Goal: Task Accomplishment & Management: Manage account settings

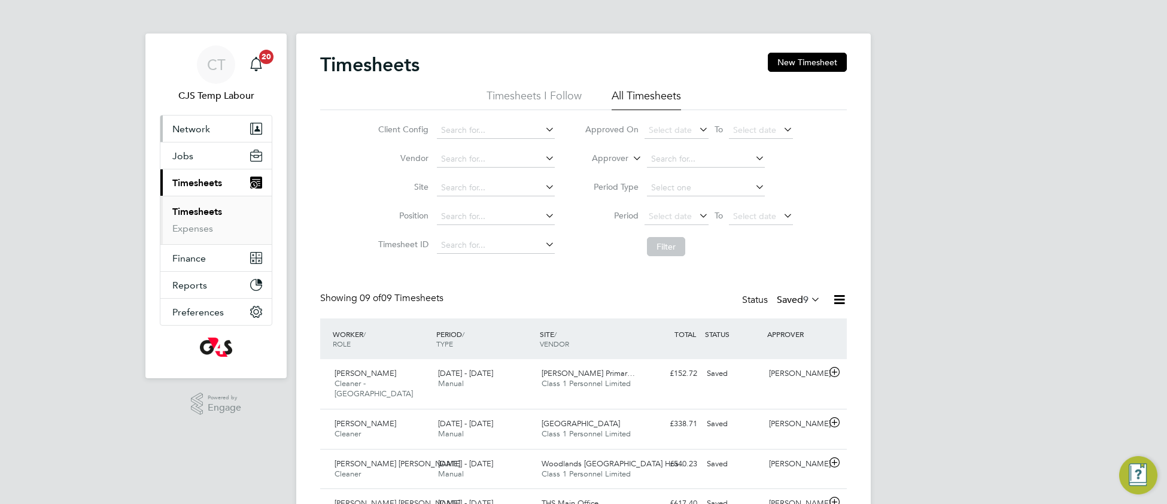
click at [198, 121] on button "Network" at bounding box center [215, 129] width 111 height 26
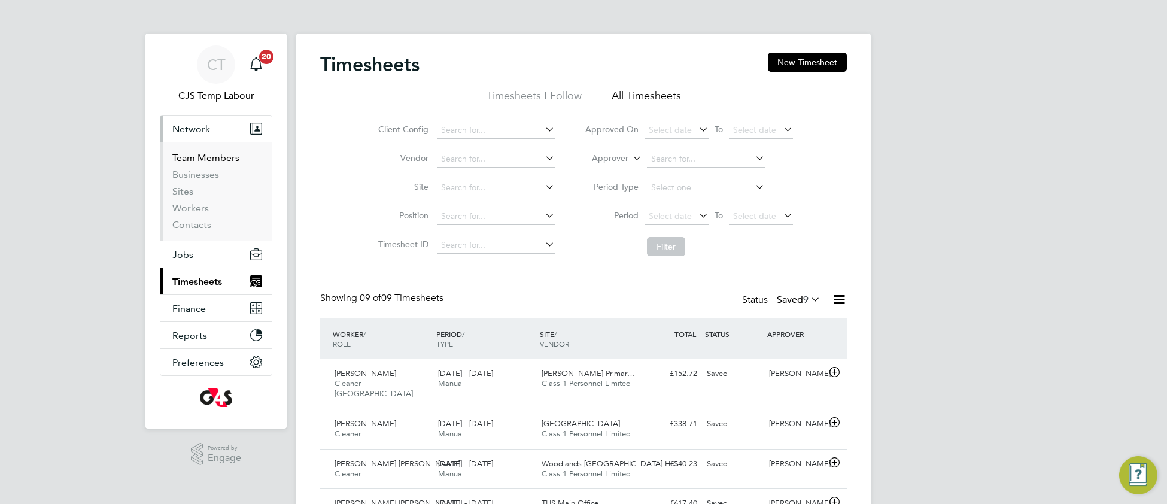
click at [211, 156] on link "Team Members" at bounding box center [205, 157] width 67 height 11
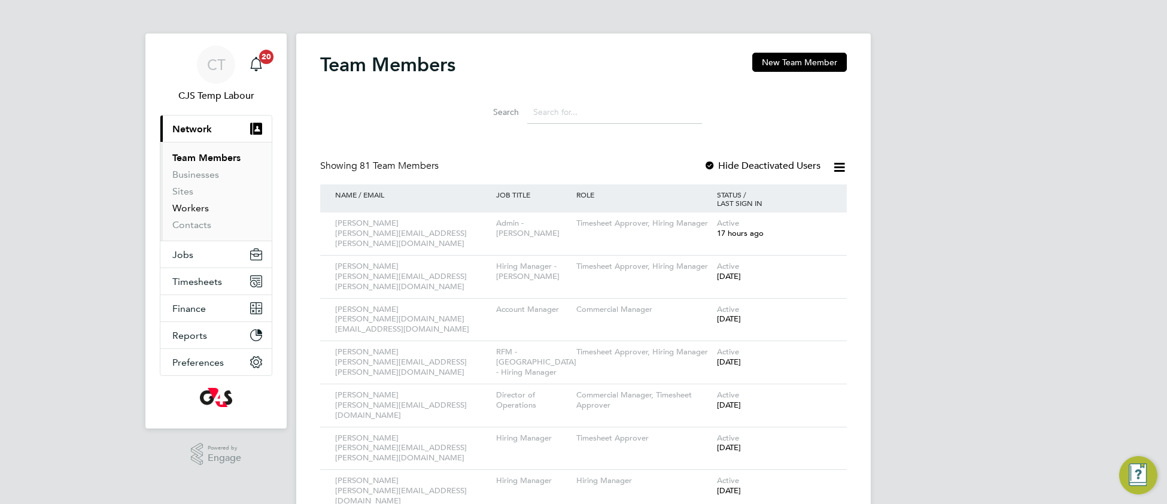
click at [198, 209] on link "Workers" at bounding box center [190, 207] width 37 height 11
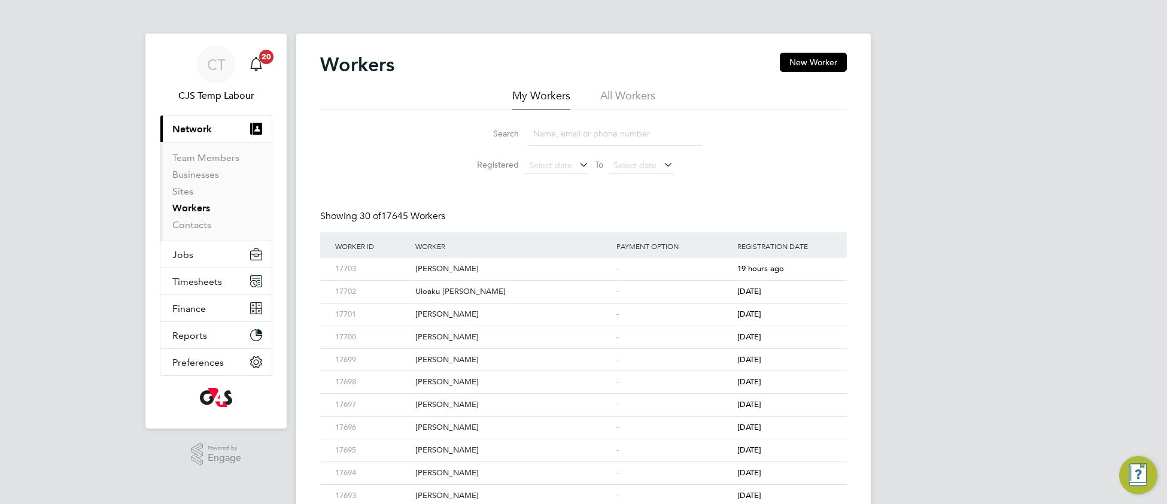
click at [633, 94] on li "All Workers" at bounding box center [627, 100] width 55 height 22
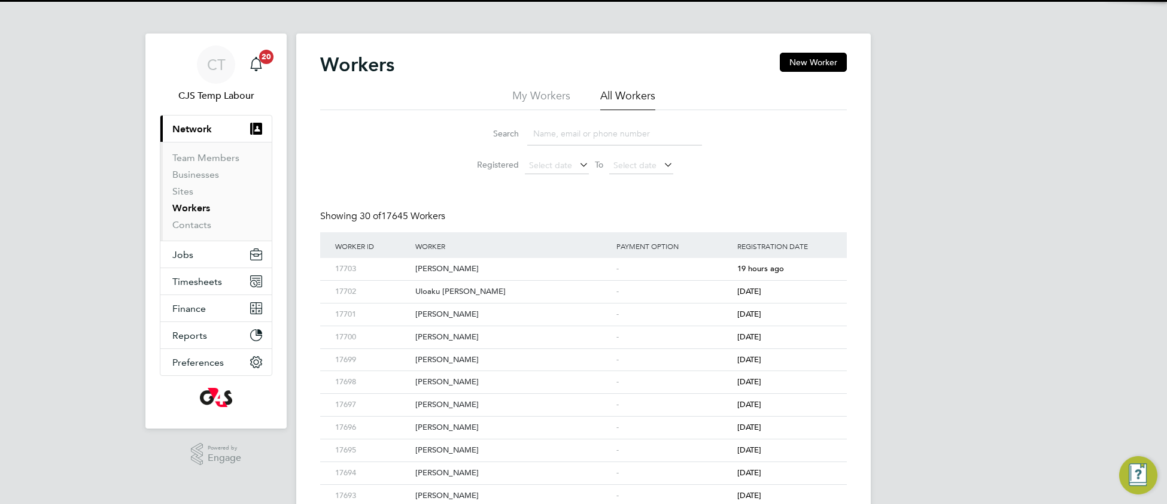
click at [618, 126] on input at bounding box center [614, 133] width 175 height 23
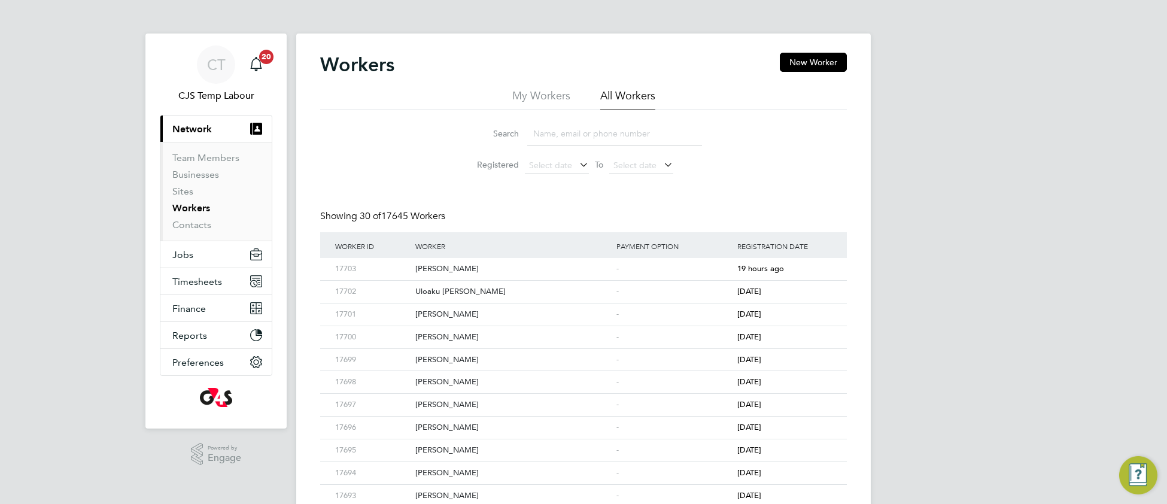
paste input "OKUBOYEJO ABDULWAHAD"
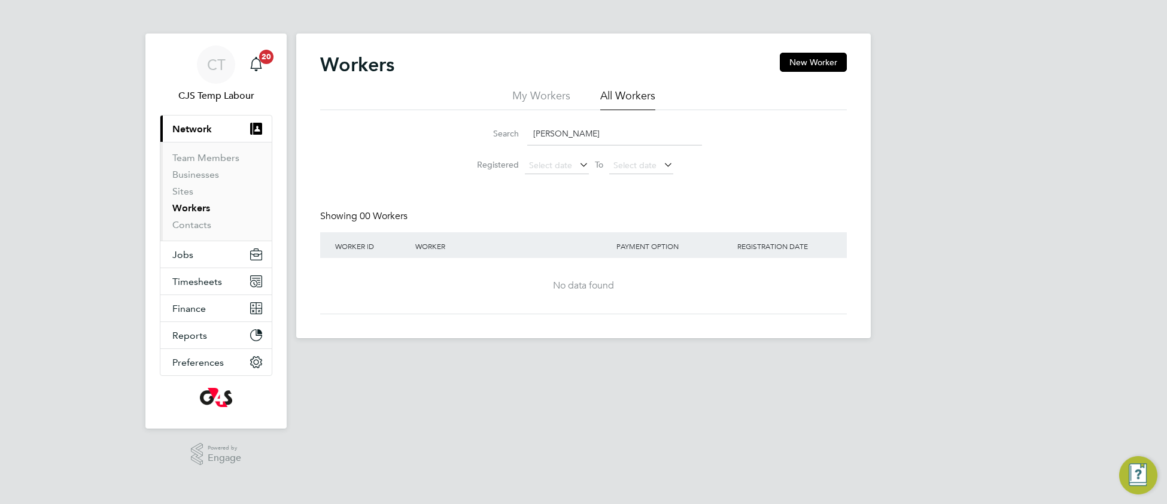
click at [618, 126] on input "OKUBOYEJO ABDULWAHAD" at bounding box center [614, 133] width 175 height 23
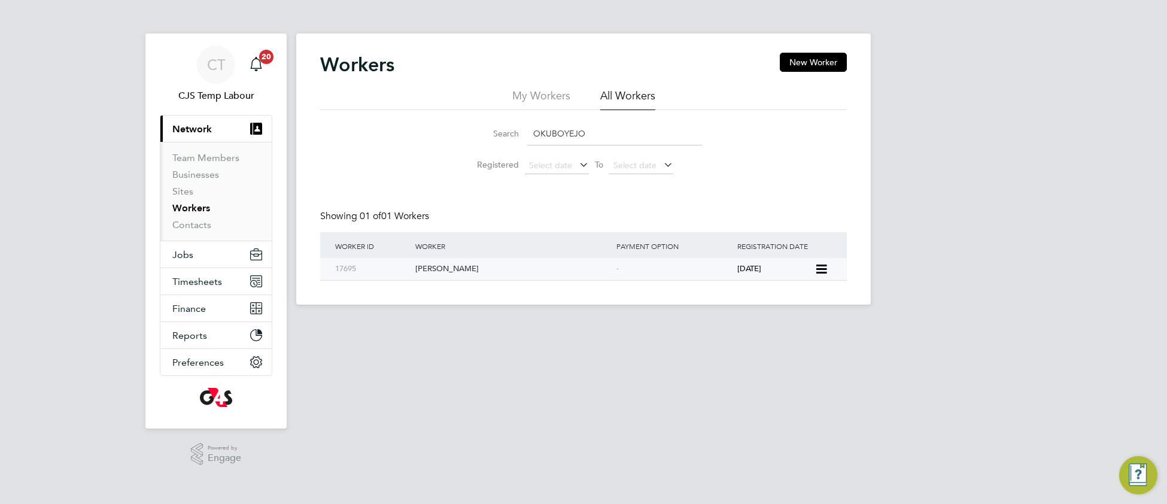
type input "OKUBOYEJO"
click at [492, 273] on div "Abdulwahab Adegoke Okuboyejo" at bounding box center [512, 269] width 201 height 22
click at [192, 284] on span "Timesheets" at bounding box center [197, 281] width 50 height 11
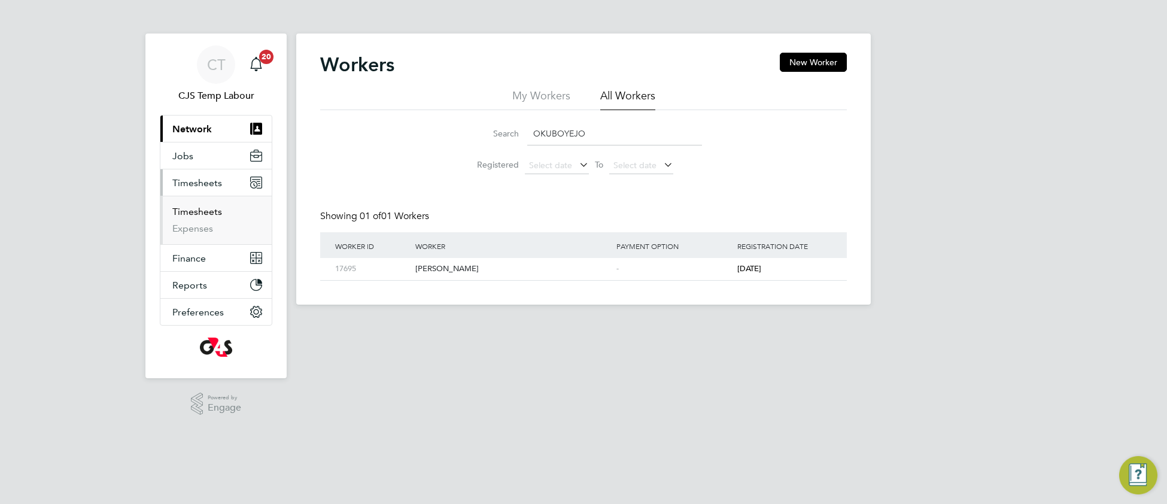
click at [192, 212] on link "Timesheets" at bounding box center [197, 211] width 50 height 11
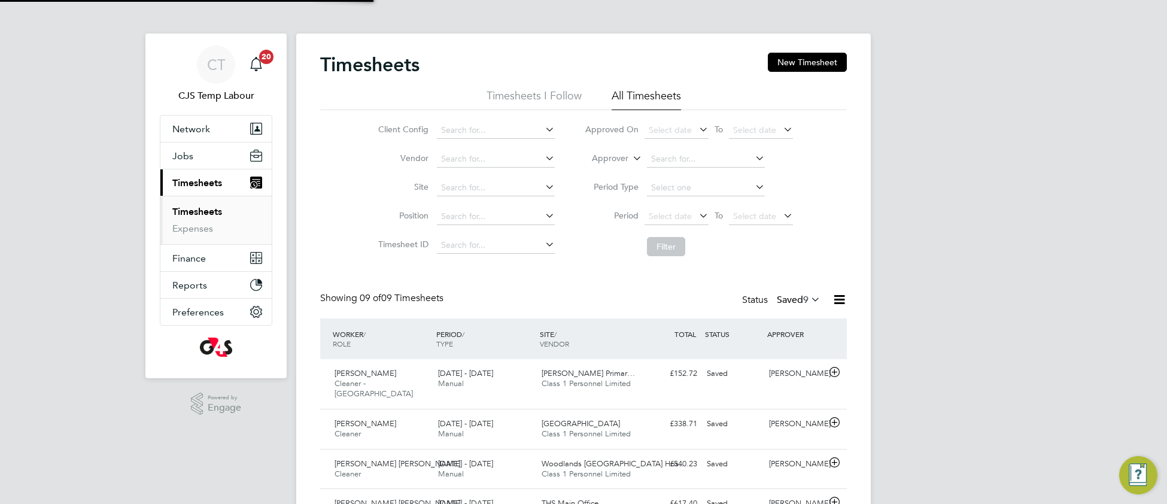
scroll to position [29, 103]
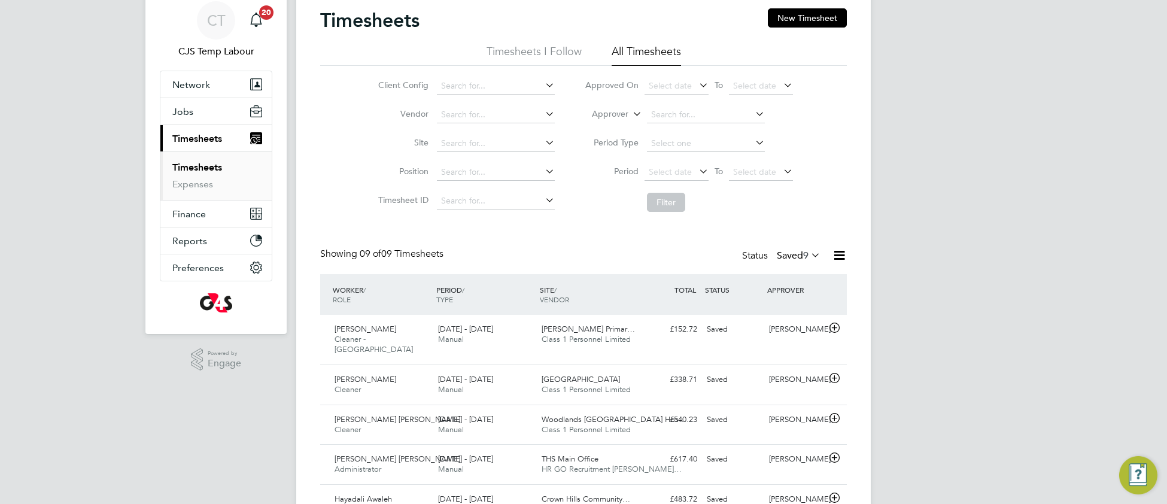
click at [809, 252] on icon at bounding box center [809, 255] width 0 height 17
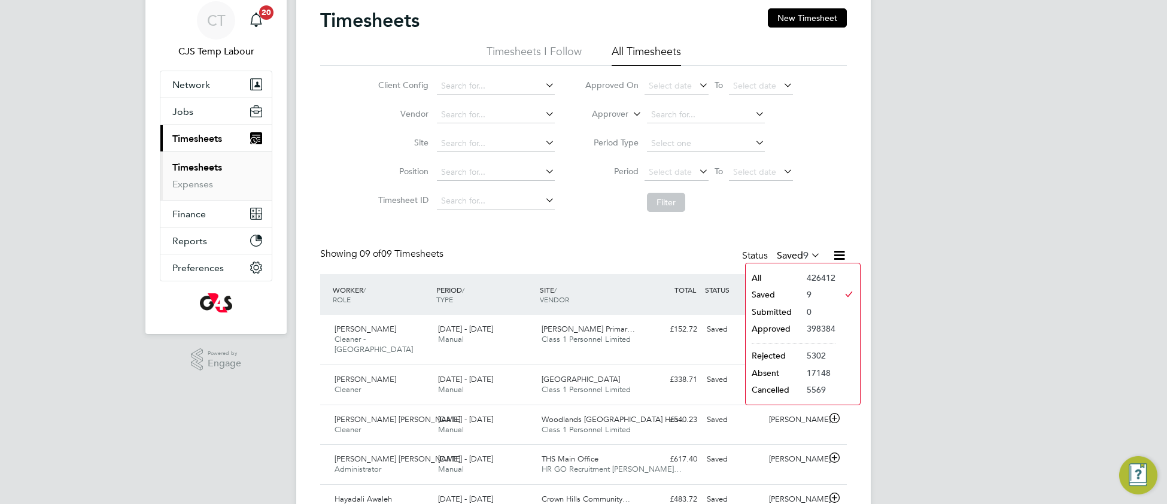
click at [770, 277] on li "All" at bounding box center [773, 277] width 55 height 17
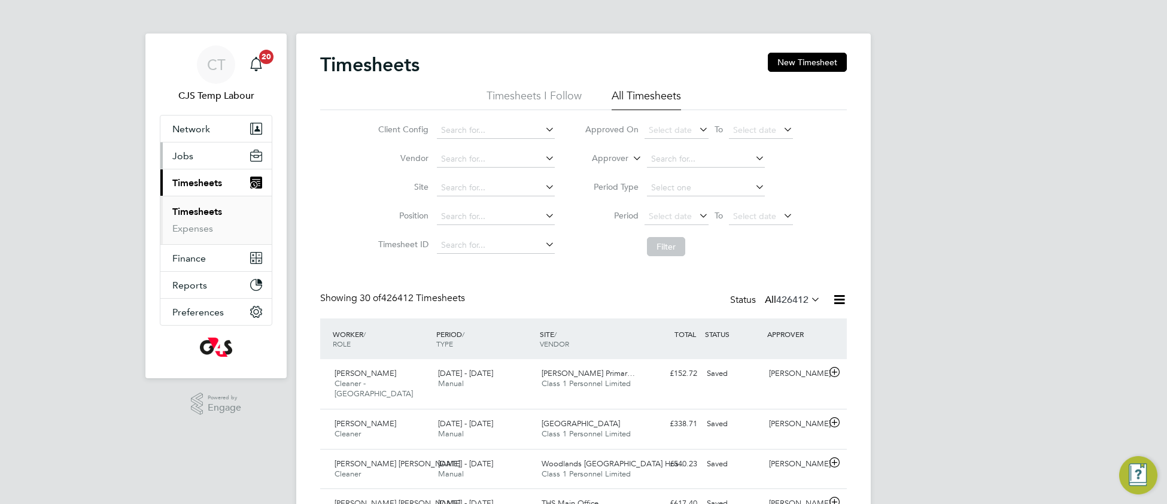
click at [184, 152] on span "Jobs" at bounding box center [182, 155] width 21 height 11
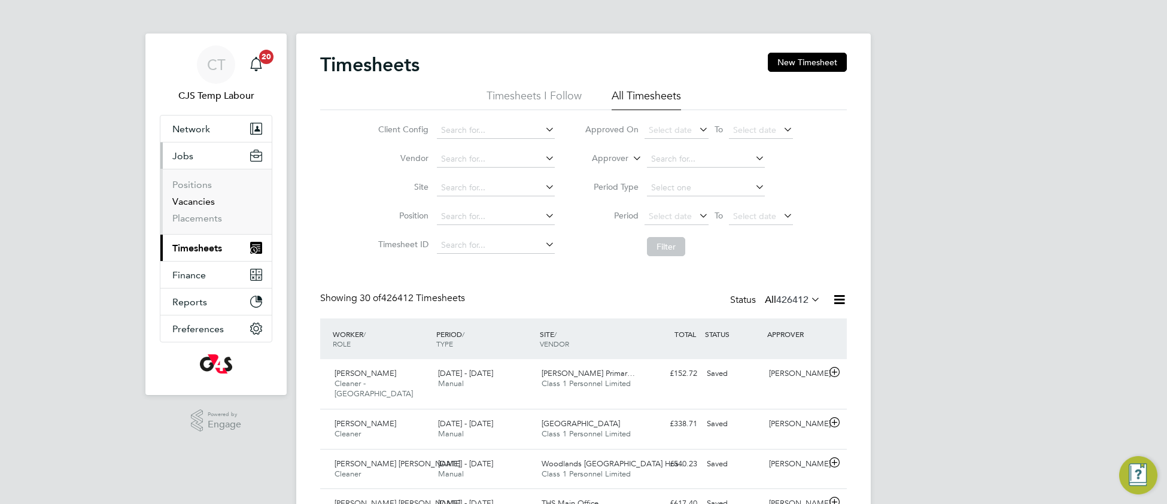
click at [195, 203] on link "Vacancies" at bounding box center [193, 201] width 42 height 11
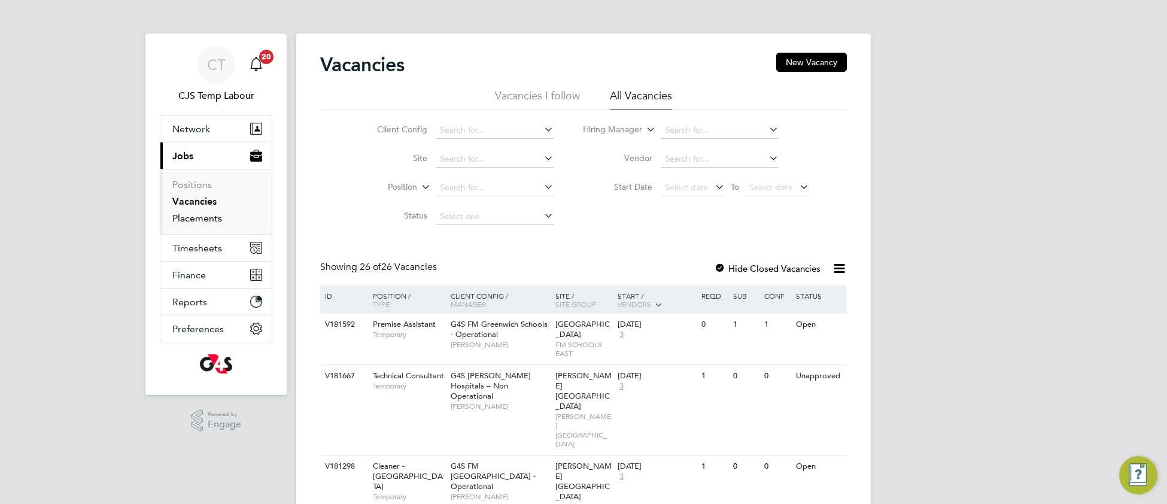
click at [181, 221] on link "Placements" at bounding box center [197, 217] width 50 height 11
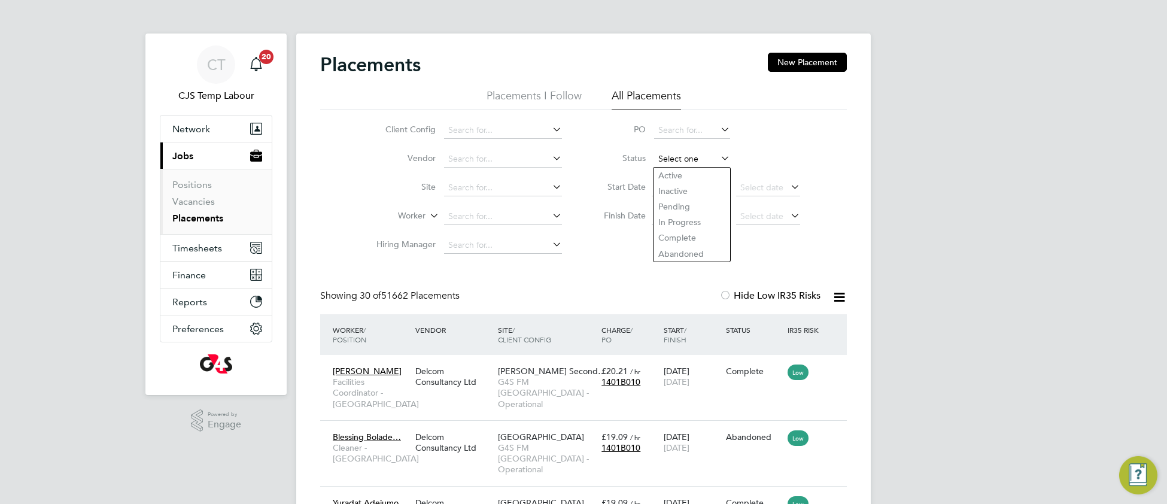
click at [671, 157] on input at bounding box center [692, 159] width 76 height 17
click at [669, 175] on li "Active" at bounding box center [692, 176] width 77 height 16
type input "Active"
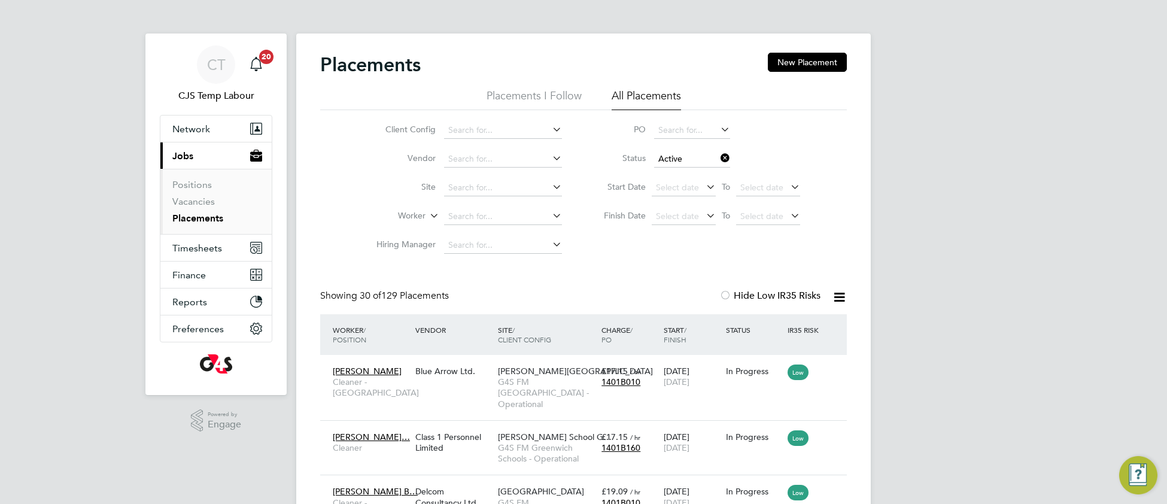
click at [836, 303] on icon at bounding box center [839, 297] width 15 height 15
click at [788, 327] on li "Download Placements Report" at bounding box center [779, 325] width 127 height 17
click at [190, 202] on link "Vacancies" at bounding box center [193, 201] width 42 height 11
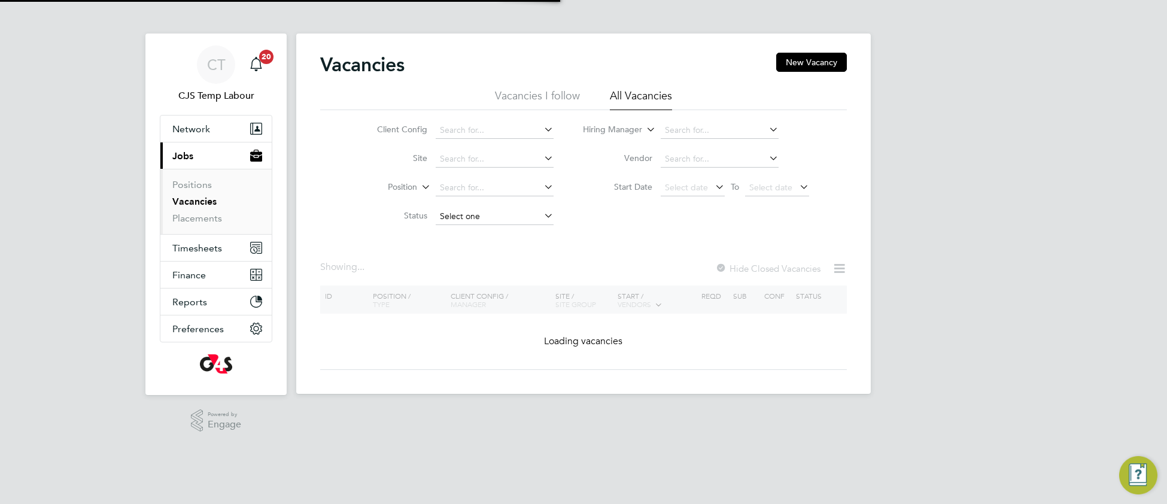
click at [470, 212] on input at bounding box center [495, 216] width 118 height 17
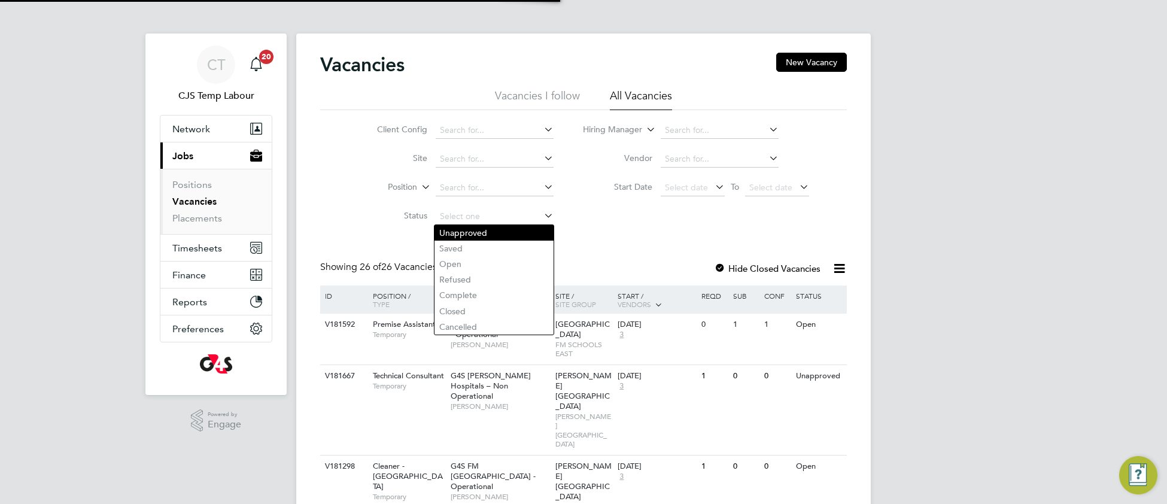
click at [491, 232] on li "Unapproved" at bounding box center [494, 233] width 119 height 16
type input "Unapproved"
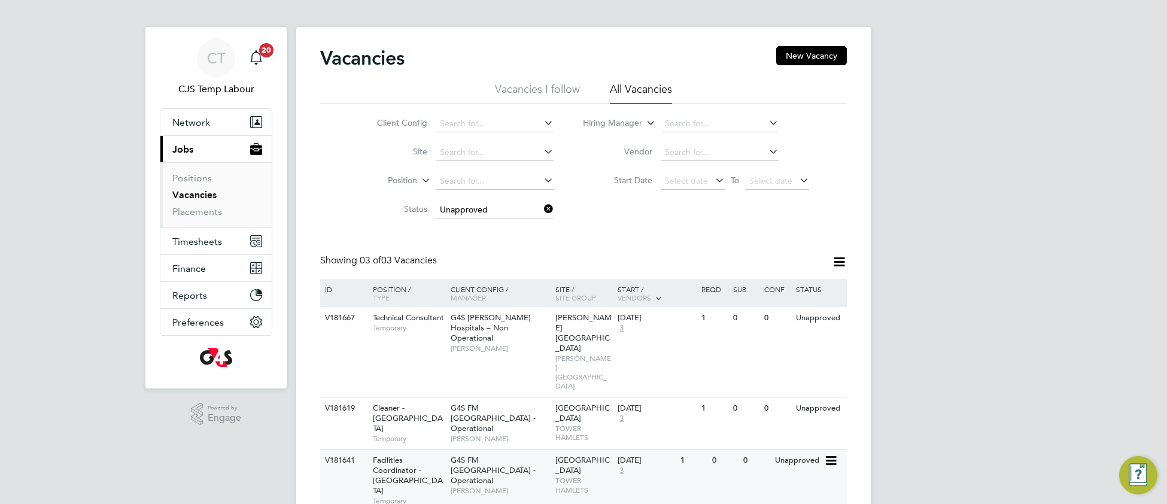
scroll to position [8, 0]
